Goal: Information Seeking & Learning: Learn about a topic

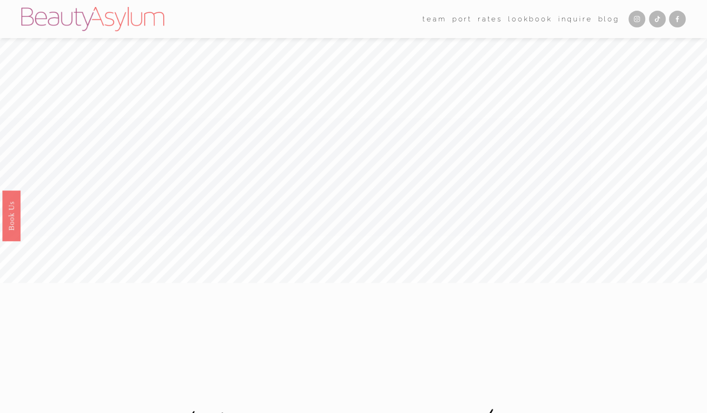
click at [488, 20] on link "Rates" at bounding box center [490, 19] width 25 height 14
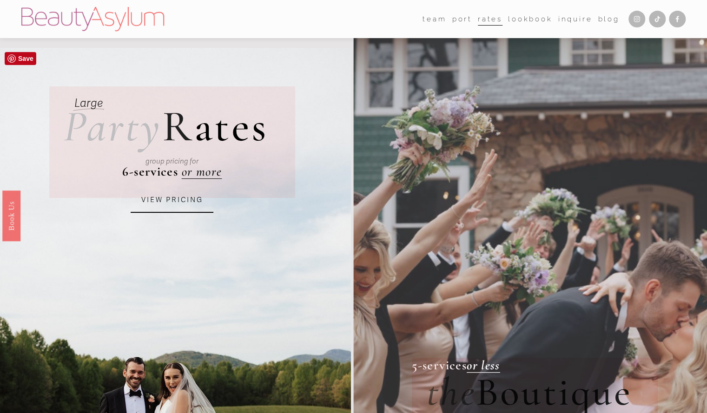
click at [193, 199] on link "VIEW PRICING" at bounding box center [172, 200] width 83 height 25
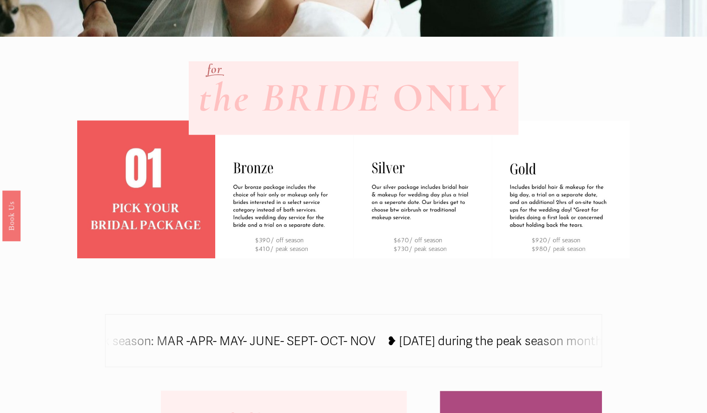
scroll to position [540, 0]
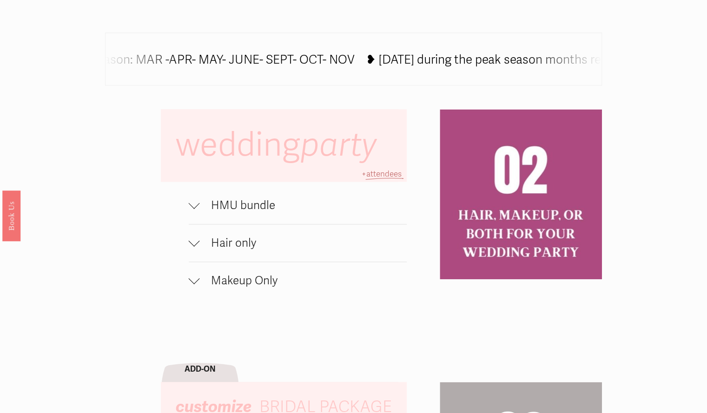
click at [265, 213] on span "HMU bundle" at bounding box center [303, 206] width 207 height 14
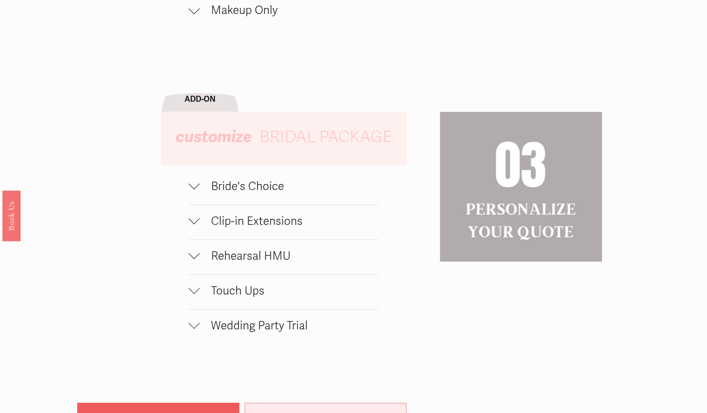
scroll to position [917, 0]
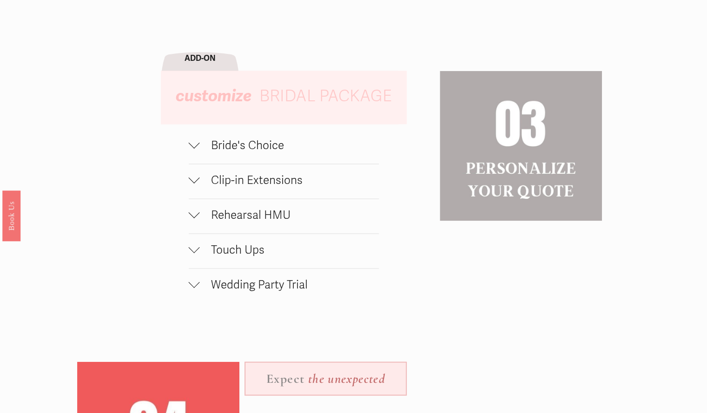
click at [259, 218] on span "Rehearsal HMU" at bounding box center [289, 215] width 179 height 14
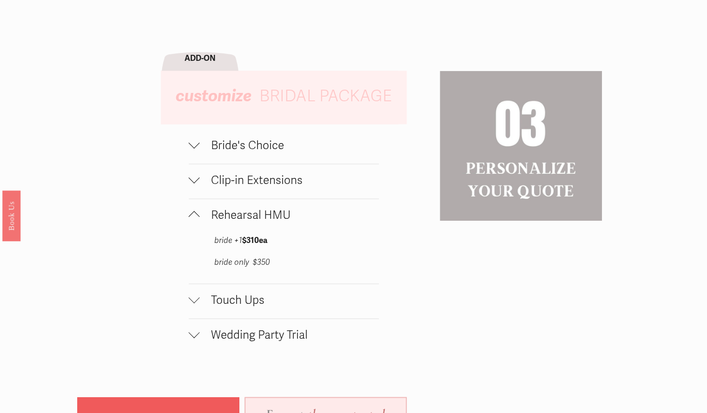
click at [259, 218] on span "Rehearsal HMU" at bounding box center [289, 215] width 179 height 14
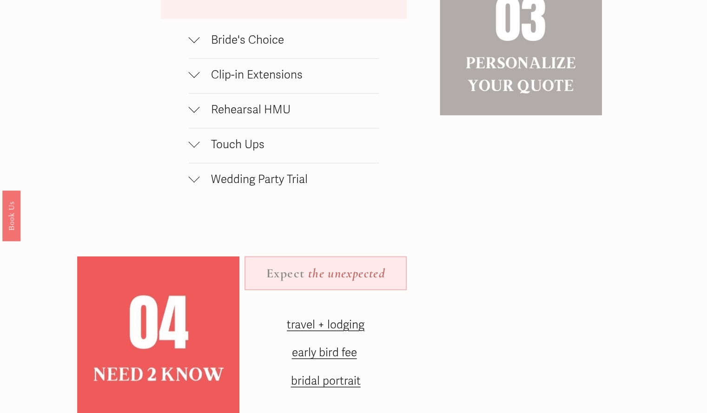
scroll to position [1063, 0]
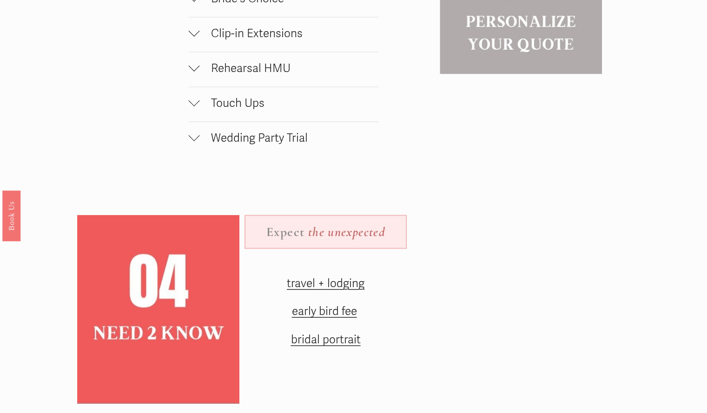
click at [325, 319] on span "early bird fee" at bounding box center [324, 312] width 65 height 14
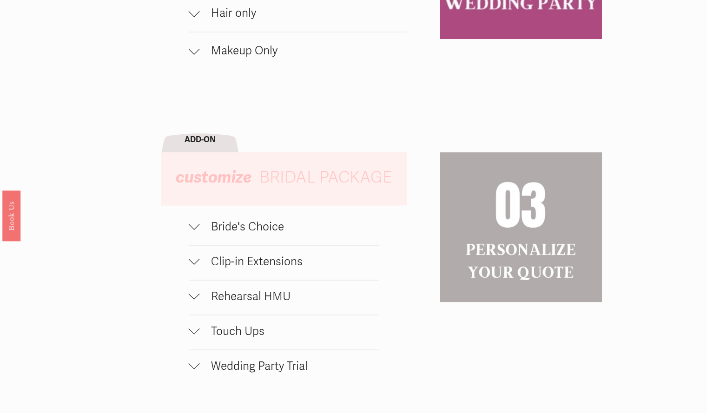
scroll to position [758, 0]
